Goal: Task Accomplishment & Management: Use online tool/utility

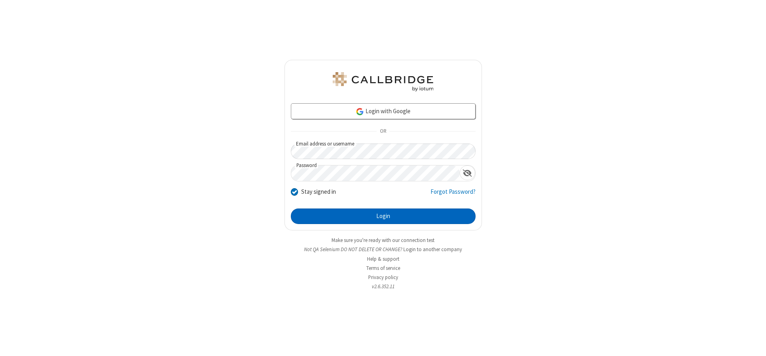
click at [383, 216] on button "Login" at bounding box center [383, 217] width 185 height 16
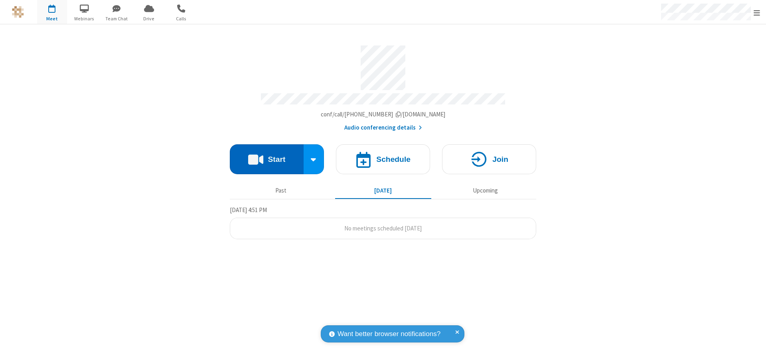
click at [267, 156] on button "Start" at bounding box center [267, 159] width 74 height 30
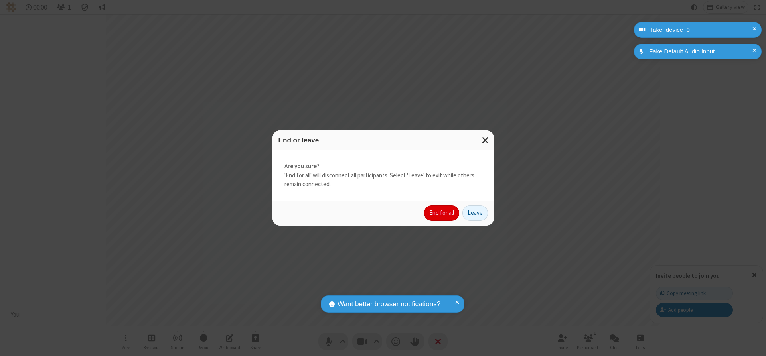
click at [442, 213] on button "End for all" at bounding box center [441, 213] width 35 height 16
